Goal: Find specific page/section: Find specific page/section

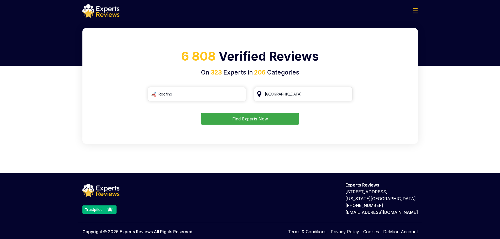
click at [414, 11] on img at bounding box center [415, 10] width 5 height 5
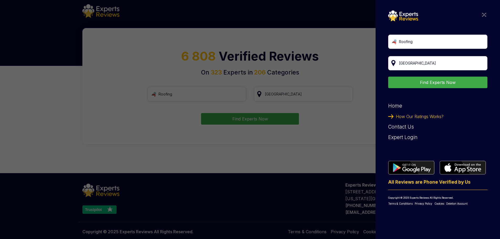
click at [291, 39] on div "Roofing [GEOGRAPHIC_DATA] Find Experts Now Home How Our Ratings Works? Contact …" at bounding box center [250, 119] width 500 height 239
click at [258, 116] on div "Roofing [GEOGRAPHIC_DATA] Find Experts Now Home How Our Ratings Works? Contact …" at bounding box center [250, 119] width 500 height 239
click at [487, 14] on div "Roofing [GEOGRAPHIC_DATA] Find Experts Now Home How Our Ratings Works? Contact …" at bounding box center [437, 119] width 124 height 239
click at [485, 14] on img at bounding box center [484, 15] width 4 height 4
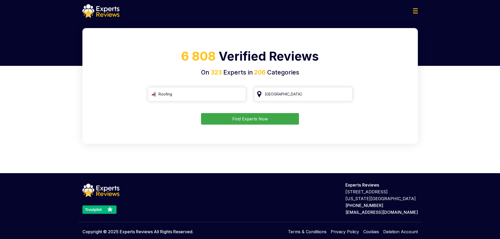
click at [273, 120] on button "Find Experts Now" at bounding box center [250, 119] width 98 height 12
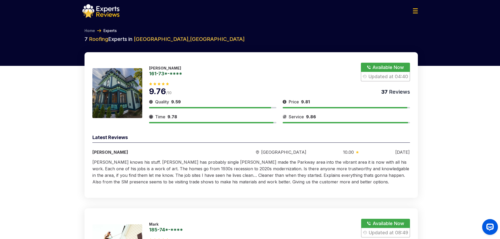
click at [378, 67] on button "Show Number" at bounding box center [385, 72] width 49 height 19
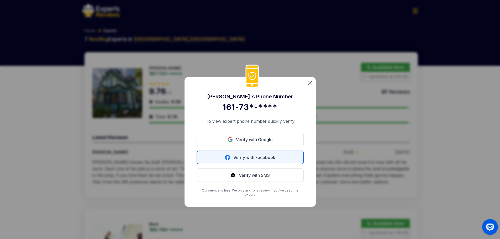
click at [260, 161] on link "Verify with Facebook" at bounding box center [250, 158] width 107 height 14
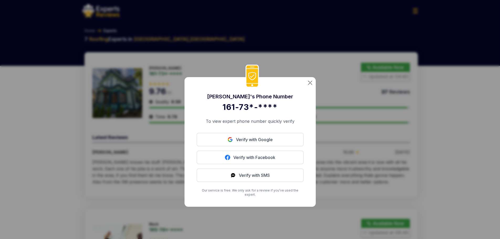
click at [311, 84] on img at bounding box center [310, 83] width 4 height 4
